Goal: Task Accomplishment & Management: Use online tool/utility

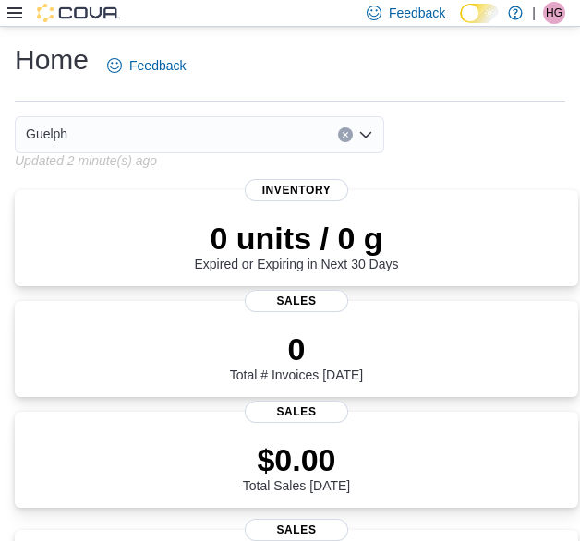
click at [13, 14] on icon at bounding box center [14, 12] width 15 height 11
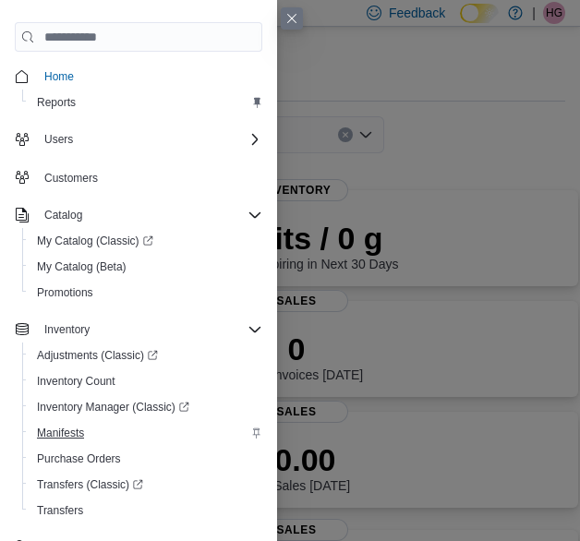
scroll to position [225, 0]
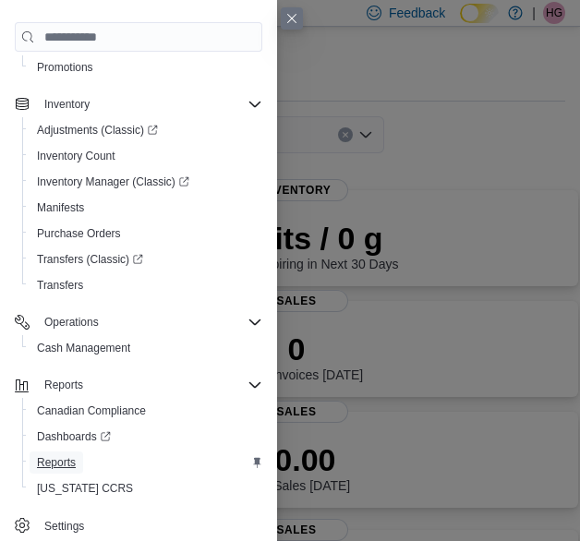
click at [59, 462] on span "Reports" at bounding box center [56, 462] width 39 height 15
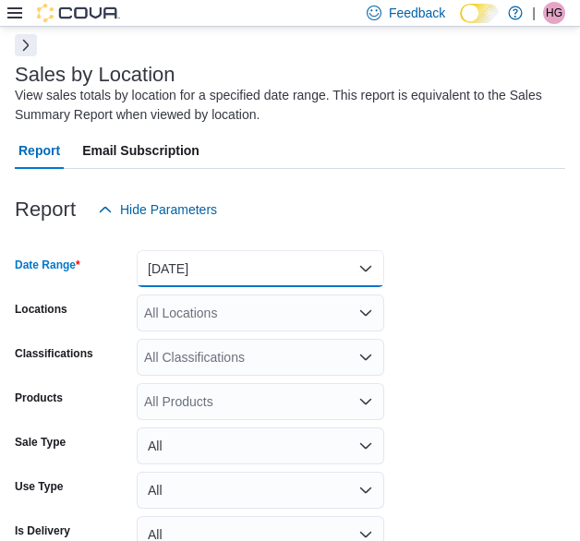
click at [244, 259] on button "Yesterday" at bounding box center [260, 268] width 247 height 37
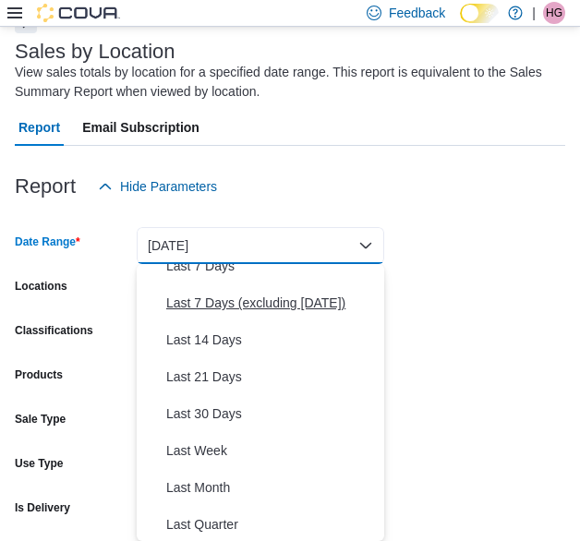
scroll to position [277, 0]
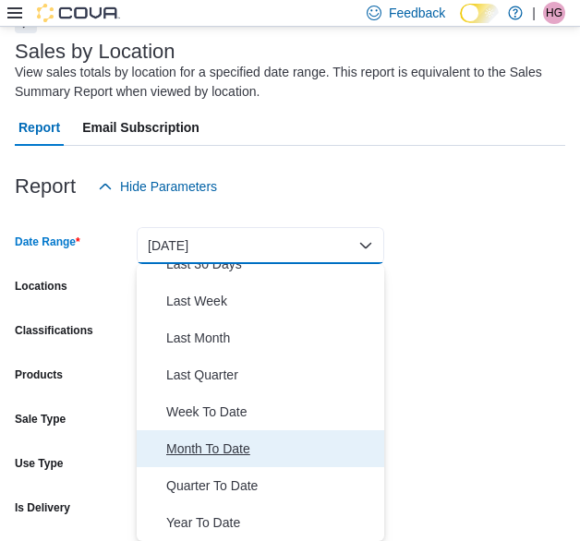
click at [216, 450] on span "Month To Date" at bounding box center [271, 448] width 210 height 22
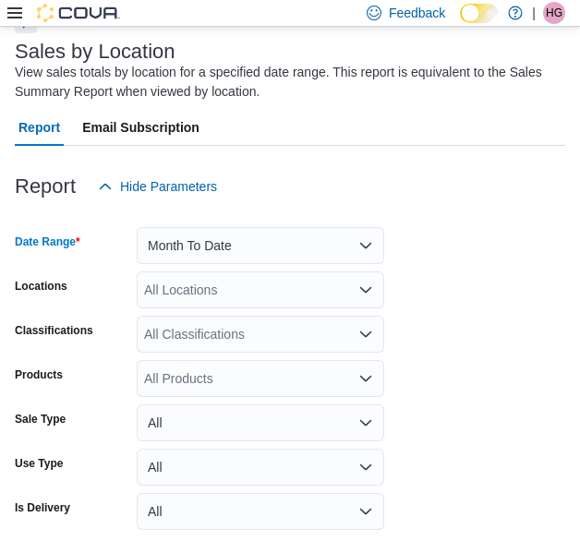
click at [361, 284] on icon "Open list of options" at bounding box center [365, 289] width 15 height 15
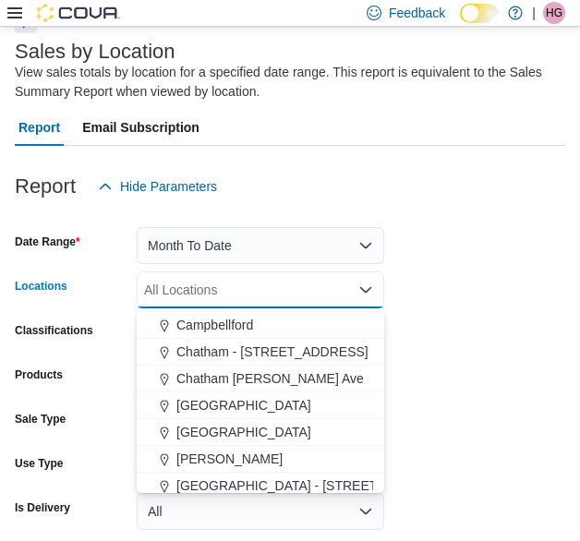
scroll to position [362, 0]
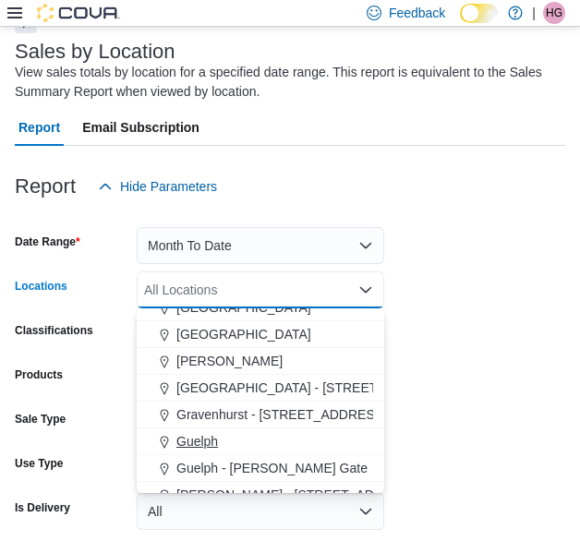
click at [205, 440] on span "Guelph" at bounding box center [197, 441] width 42 height 18
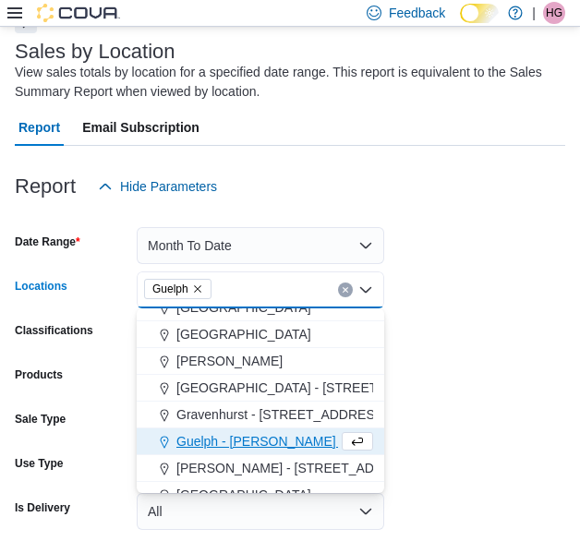
click at [447, 400] on form "Date Range Month To Date Locations Guelph Combo box. Selected. Guelph. Press Ba…" at bounding box center [290, 393] width 550 height 376
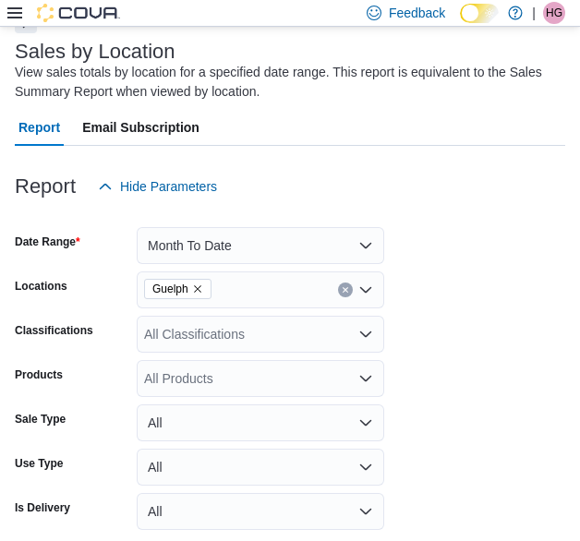
scroll to position [183, 0]
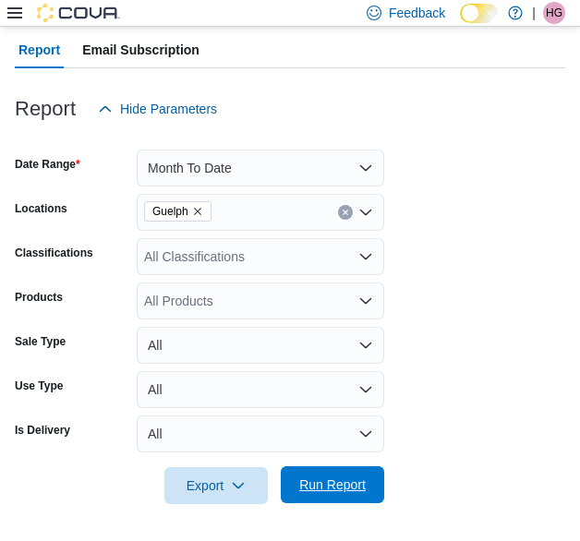
click at [328, 488] on span "Run Report" at bounding box center [332, 484] width 66 height 18
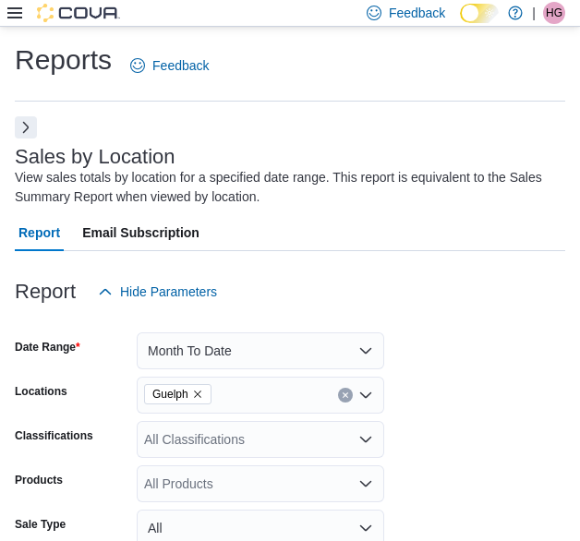
click at [10, 12] on icon at bounding box center [14, 12] width 15 height 11
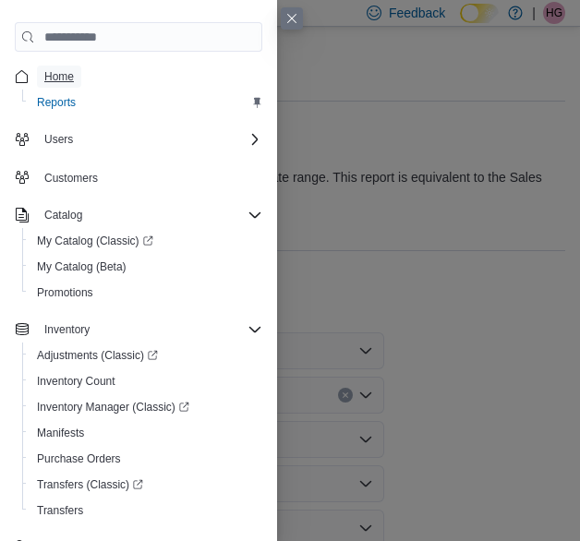
click at [67, 73] on span "Home" at bounding box center [59, 76] width 30 height 15
